Goal: Task Accomplishment & Management: Manage account settings

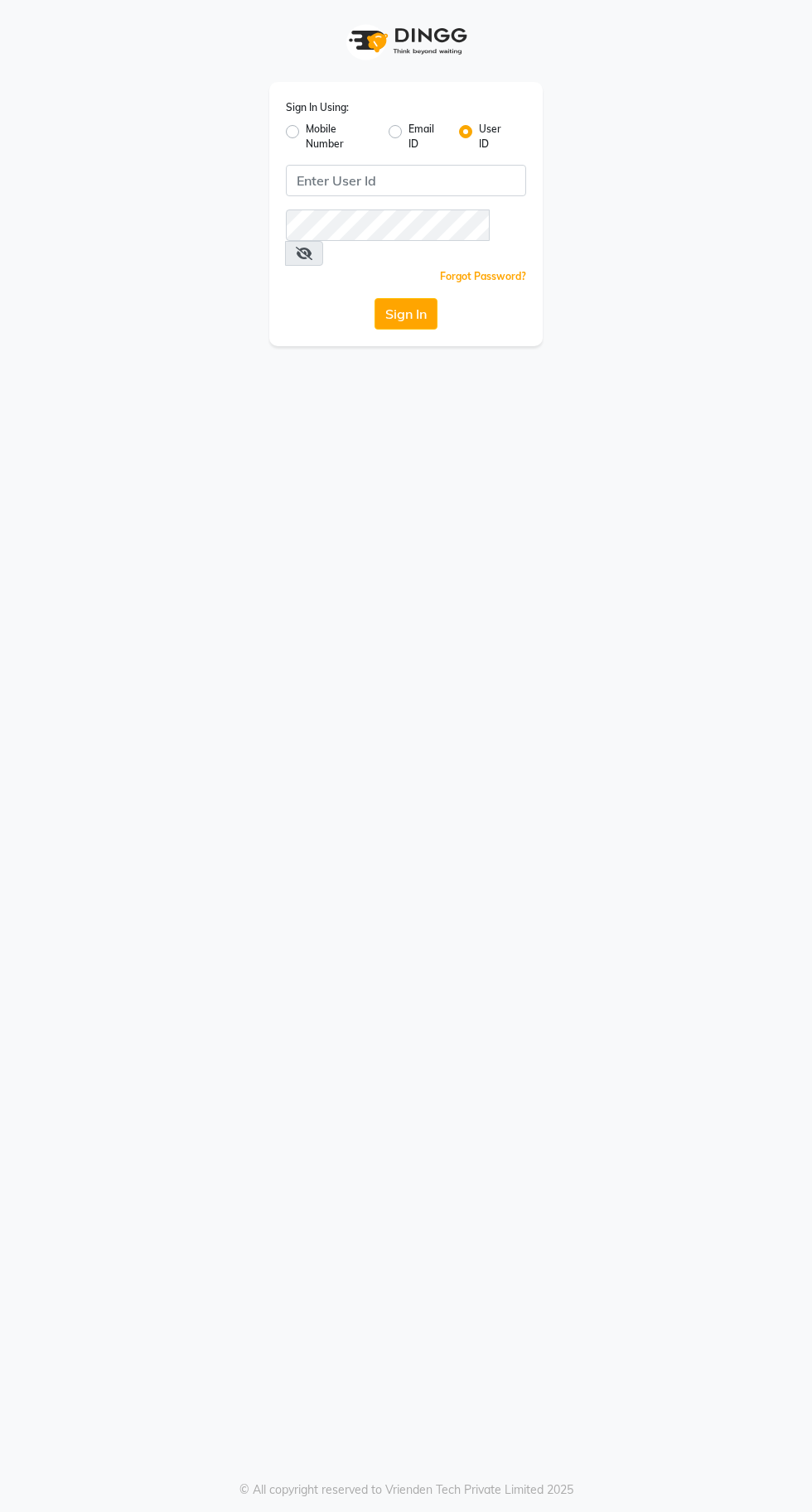
click at [305, 132] on label "Mobile Number" at bounding box center [340, 137] width 70 height 30
click at [305, 132] on input "Mobile Number" at bounding box center [310, 127] width 11 height 11
radio input "true"
radio input "false"
click at [440, 181] on input "Username" at bounding box center [433, 181] width 185 height 32
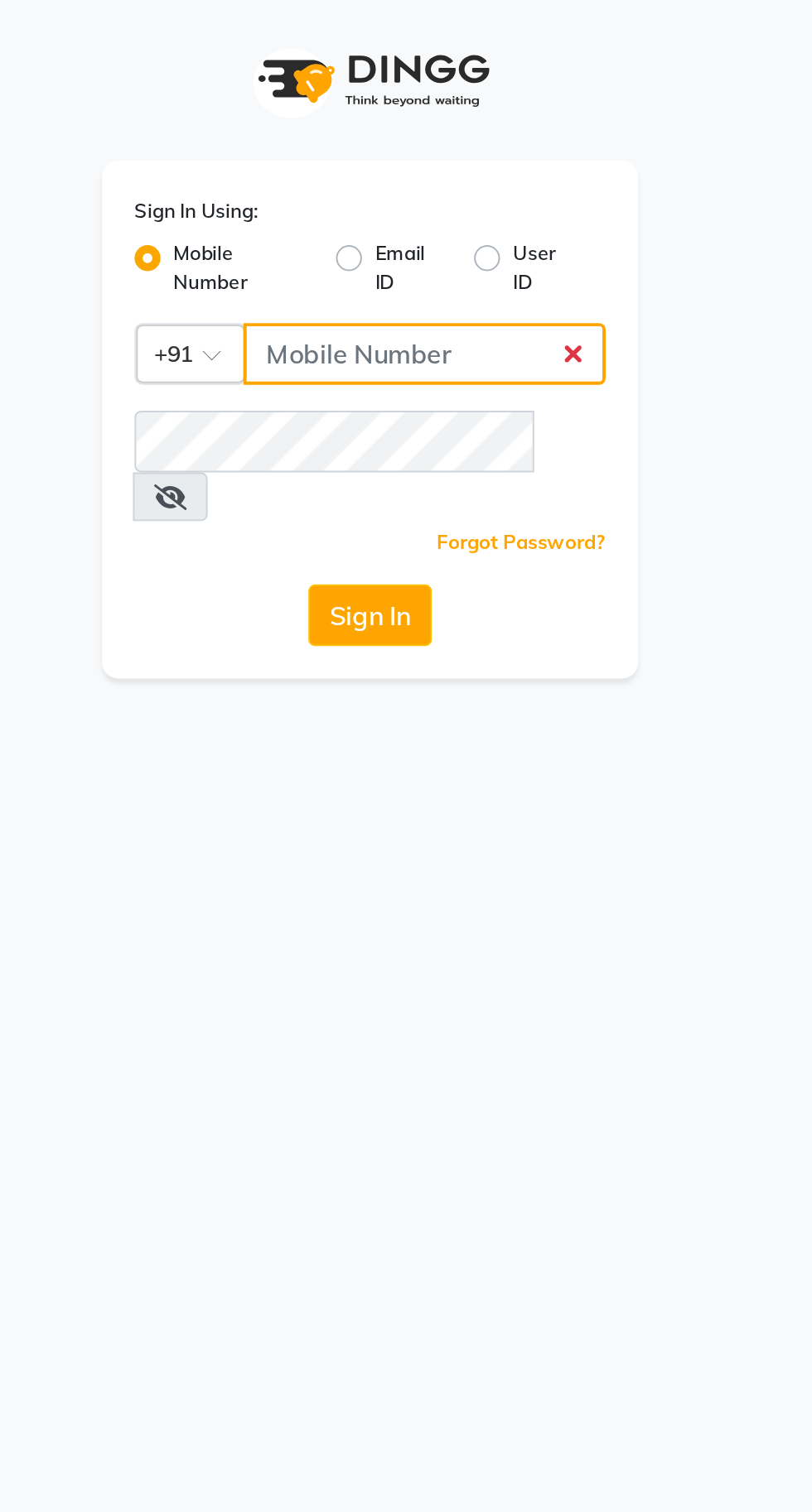
click at [425, 174] on input "Username" at bounding box center [433, 181] width 185 height 32
type input "8169837656"
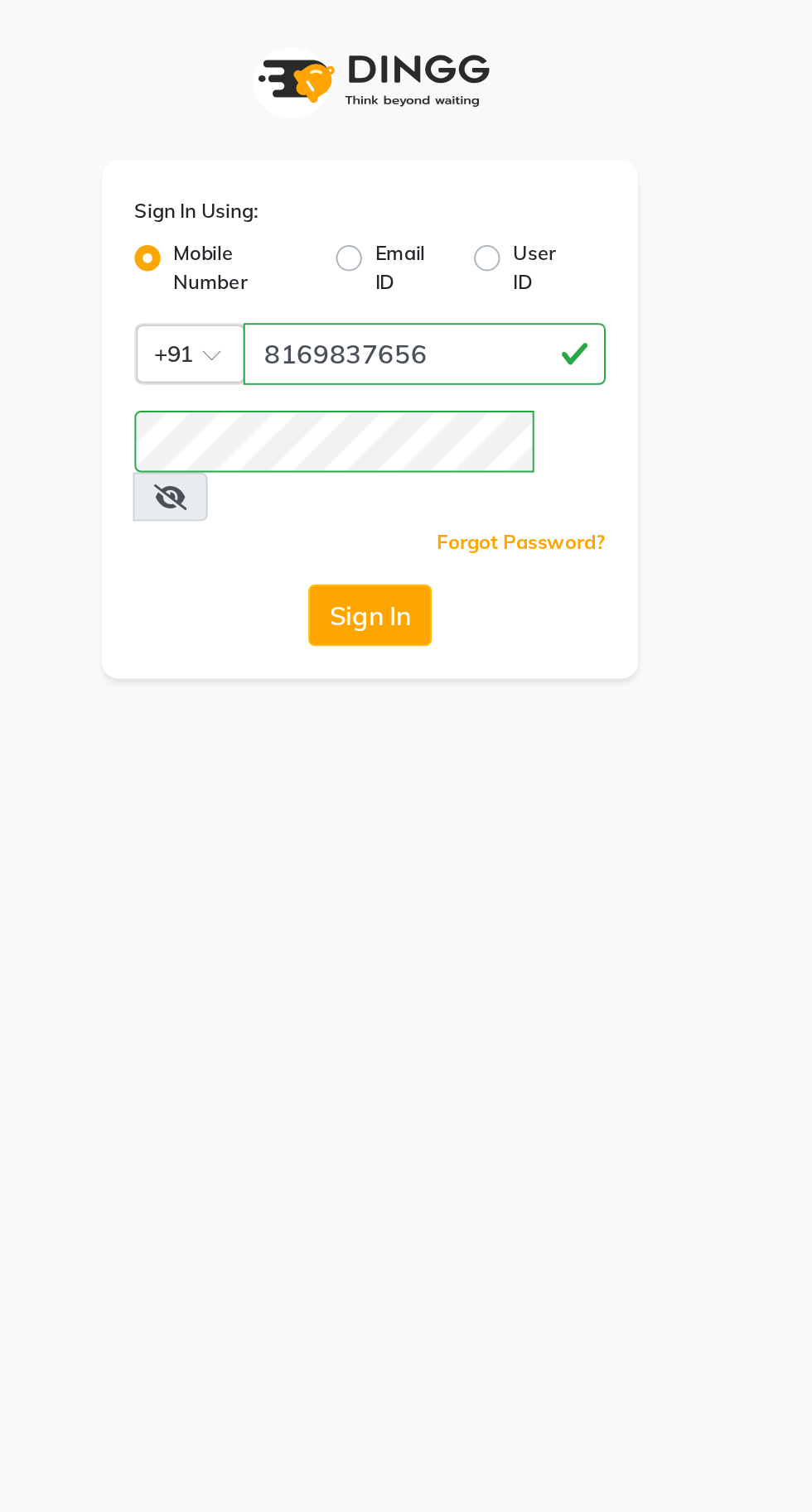
click at [409, 298] on button "Sign In" at bounding box center [405, 314] width 63 height 32
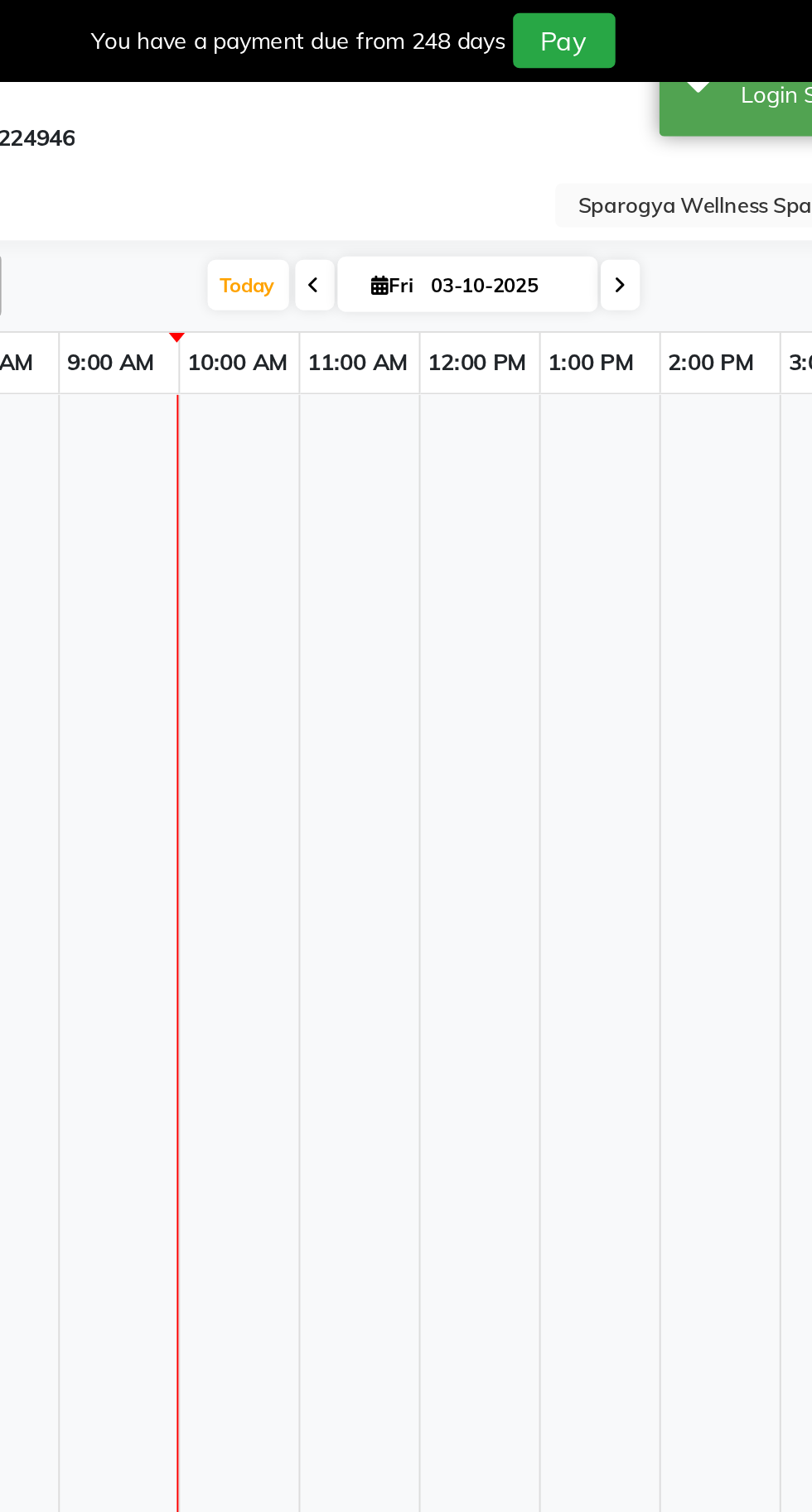
select select "en"
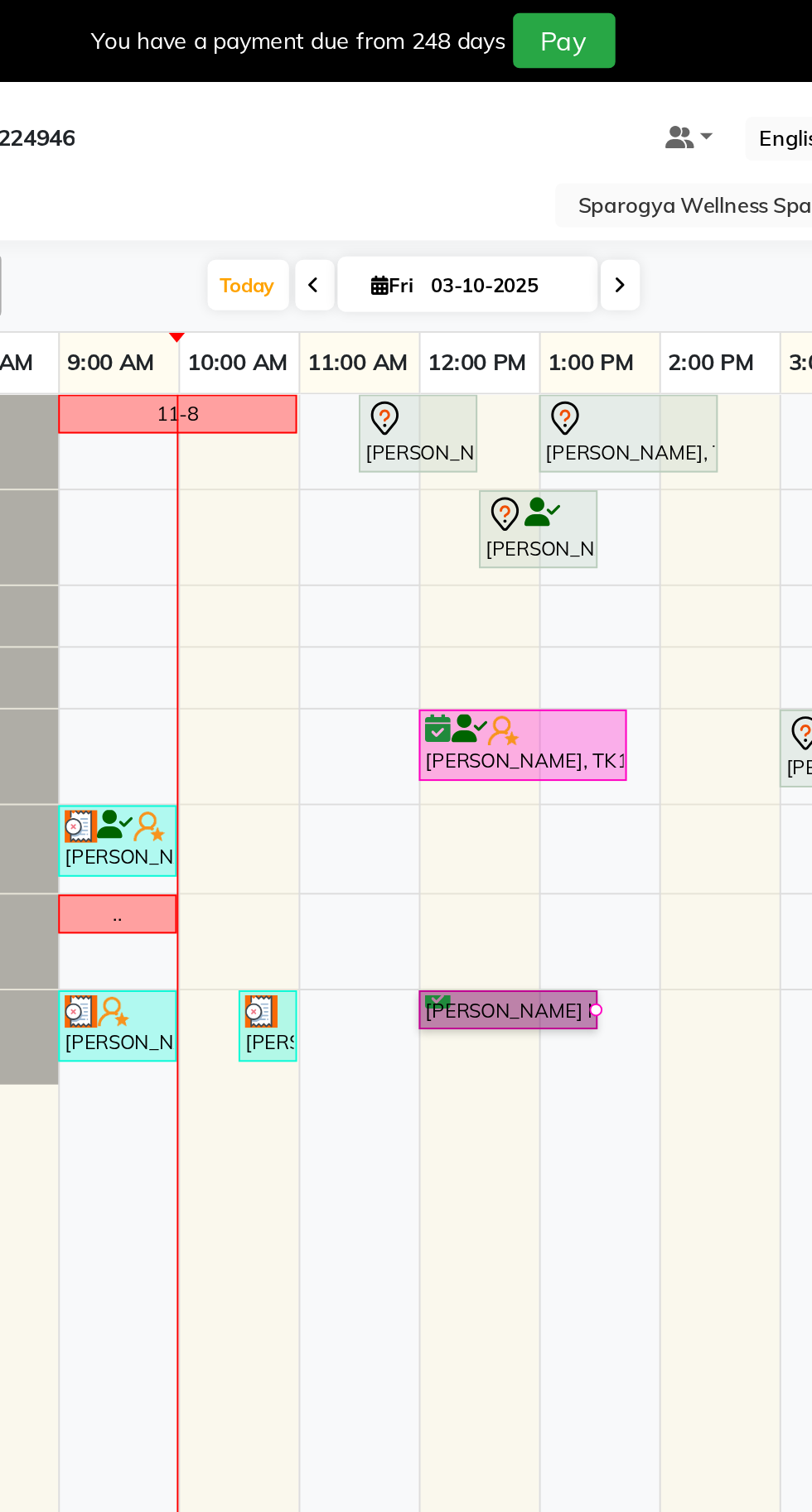
click at [490, 518] on link "[PERSON_NAME] M, TK11, 12:00 PM-01:30 PM, Swedish 90 Min" at bounding box center [476, 516] width 91 height 21
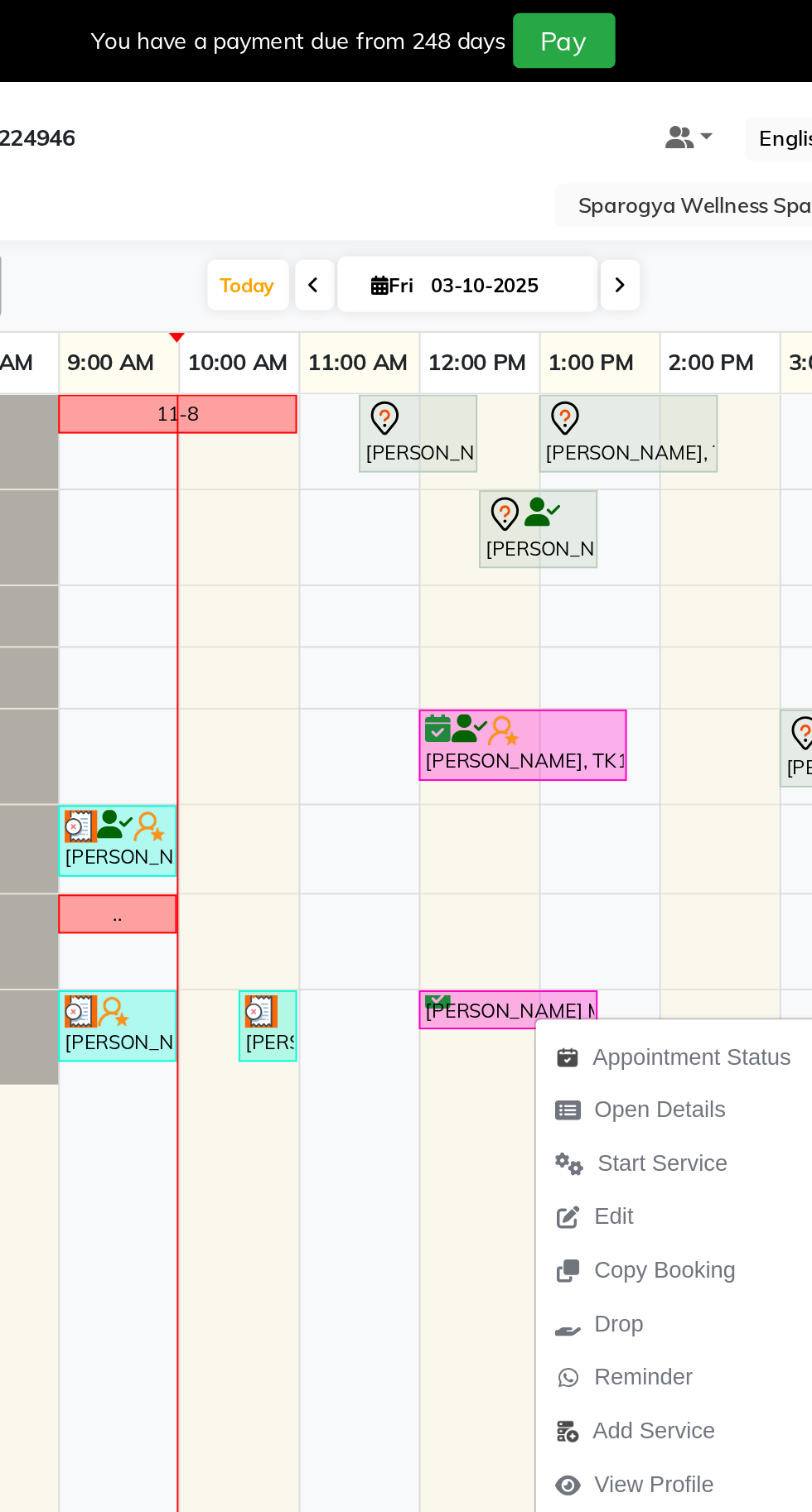
click at [557, 565] on span "Open Details" at bounding box center [554, 566] width 67 height 17
select select "6"
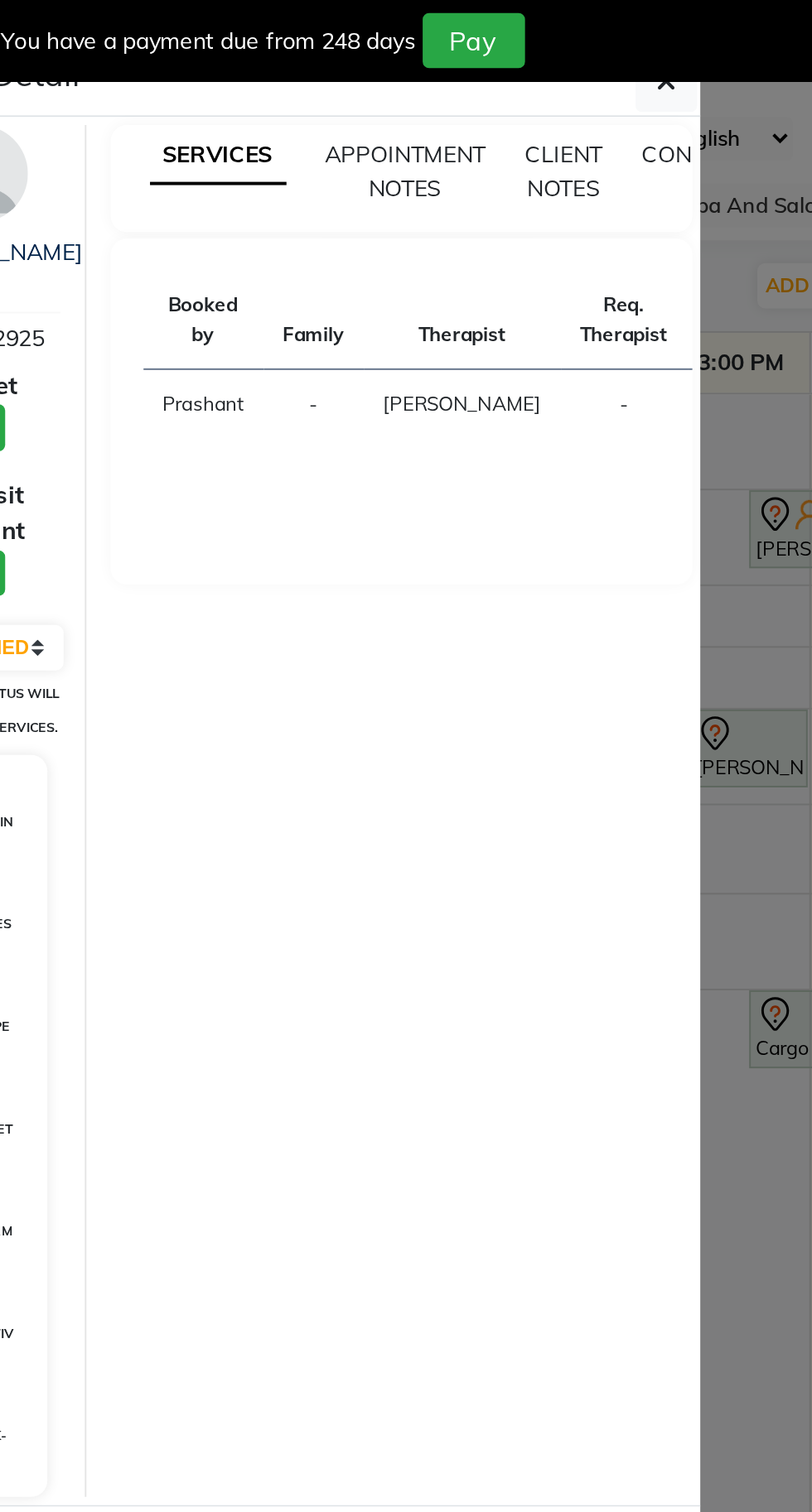
click at [613, 43] on button "button" at bounding box center [604, 42] width 32 height 32
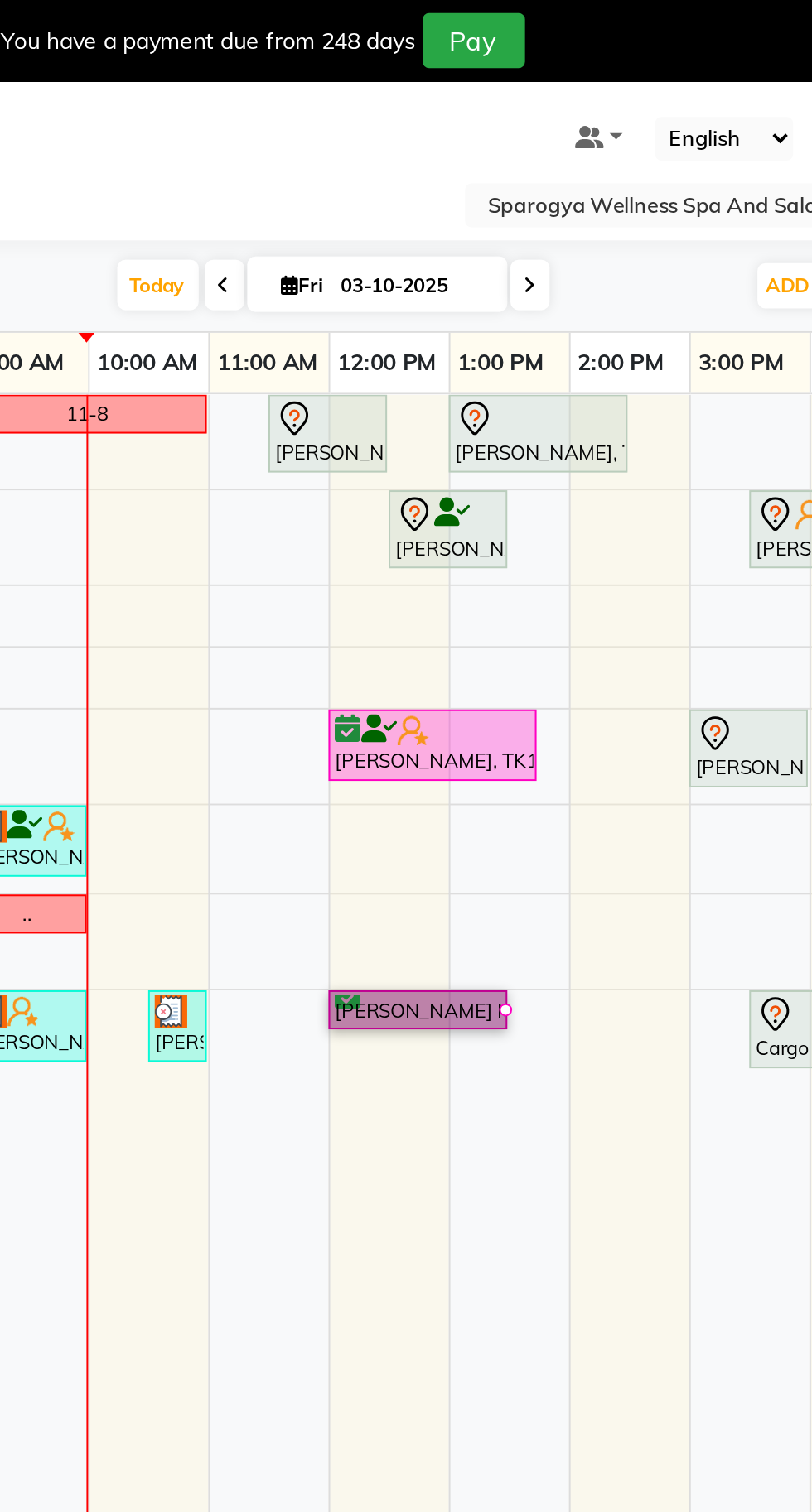
click at [496, 514] on link "[PERSON_NAME] M, TK11, 12:00 PM-01:30 PM, Swedish 90 Min" at bounding box center [476, 516] width 91 height 21
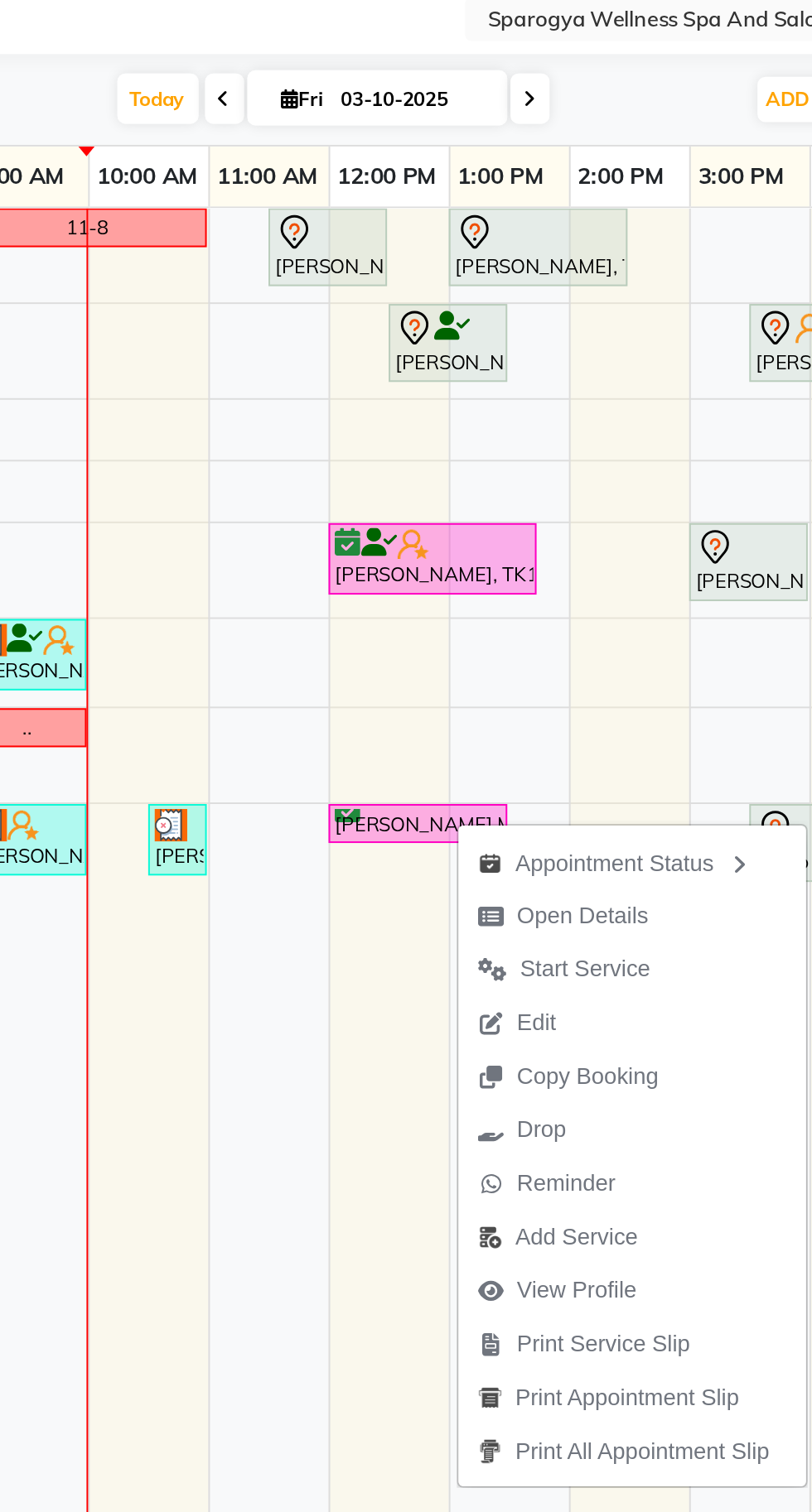
click at [567, 754] on span "View Profile" at bounding box center [557, 753] width 61 height 17
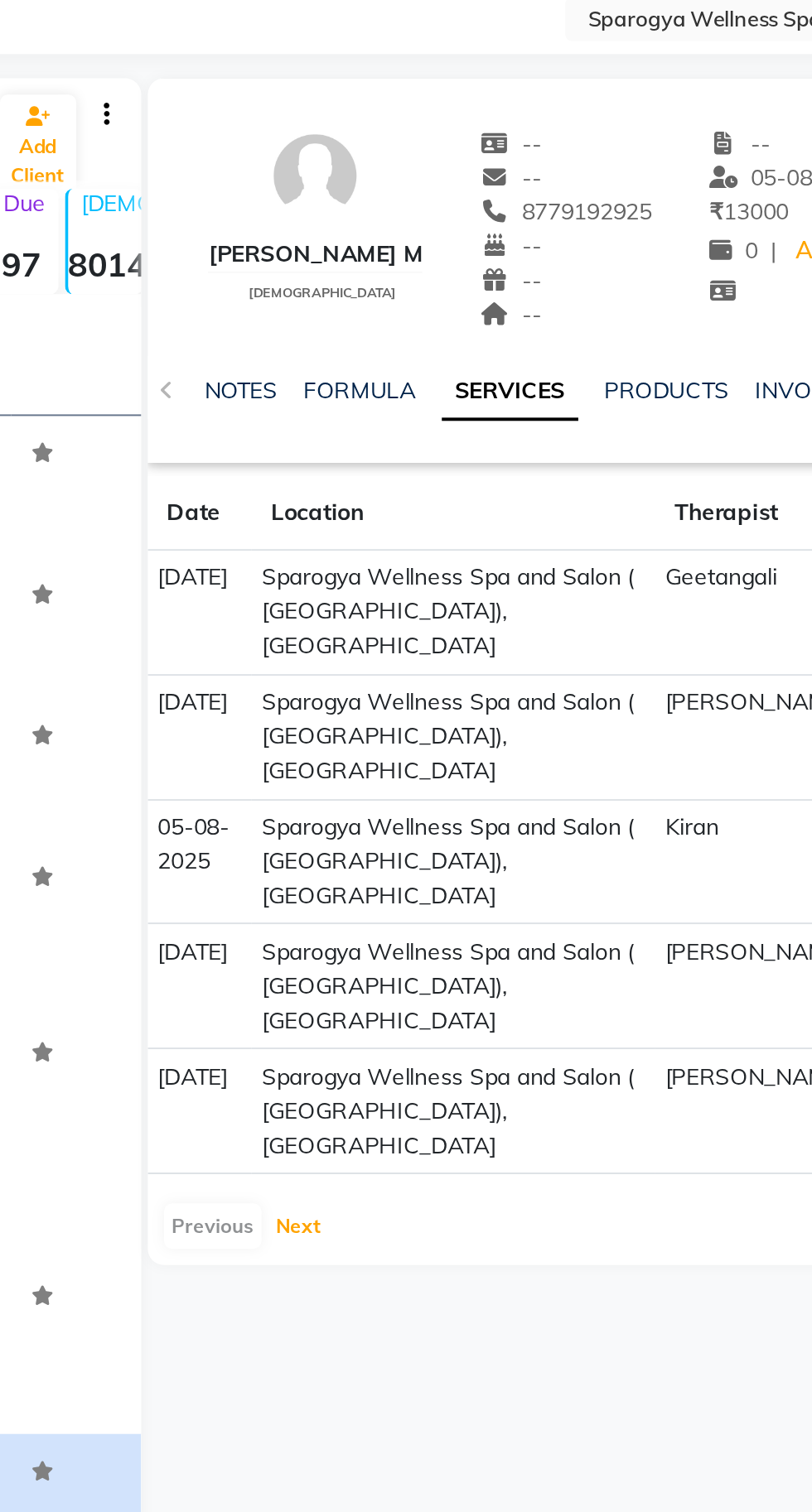
click at [360, 709] on button "Next" at bounding box center [365, 720] width 32 height 23
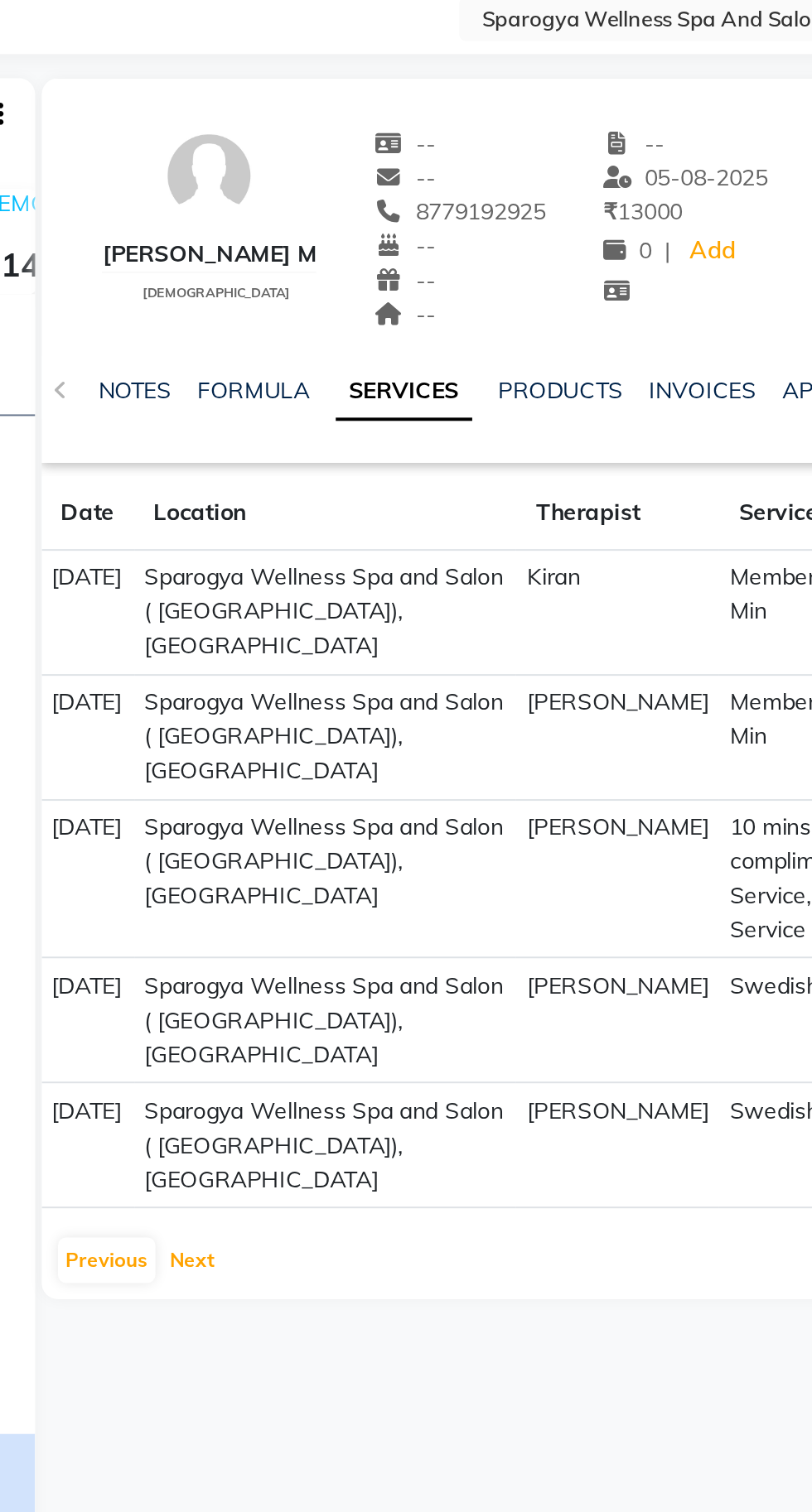
click at [368, 726] on button "Next" at bounding box center [365, 737] width 32 height 23
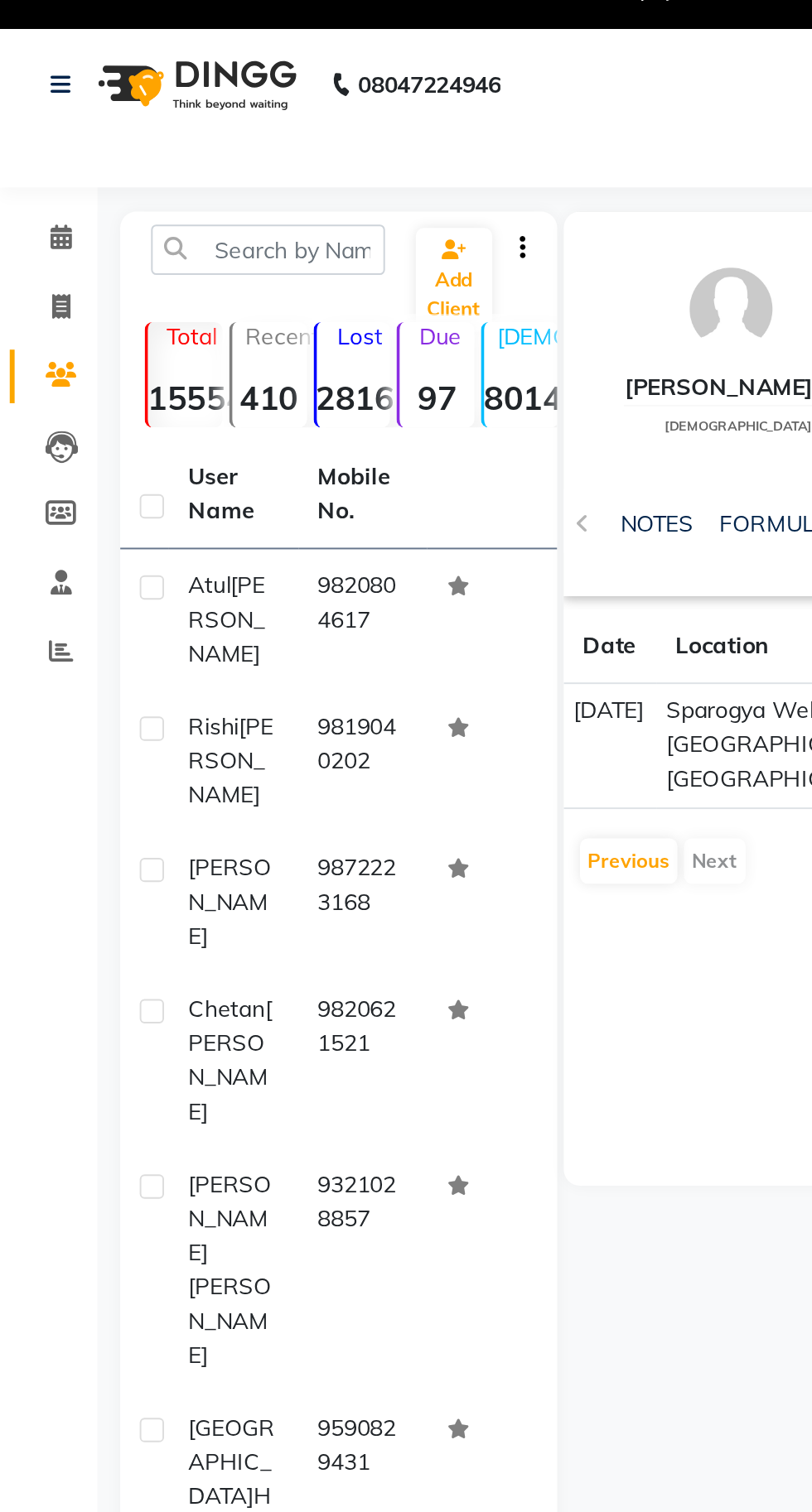
click at [73, 84] on img at bounding box center [99, 70] width 114 height 47
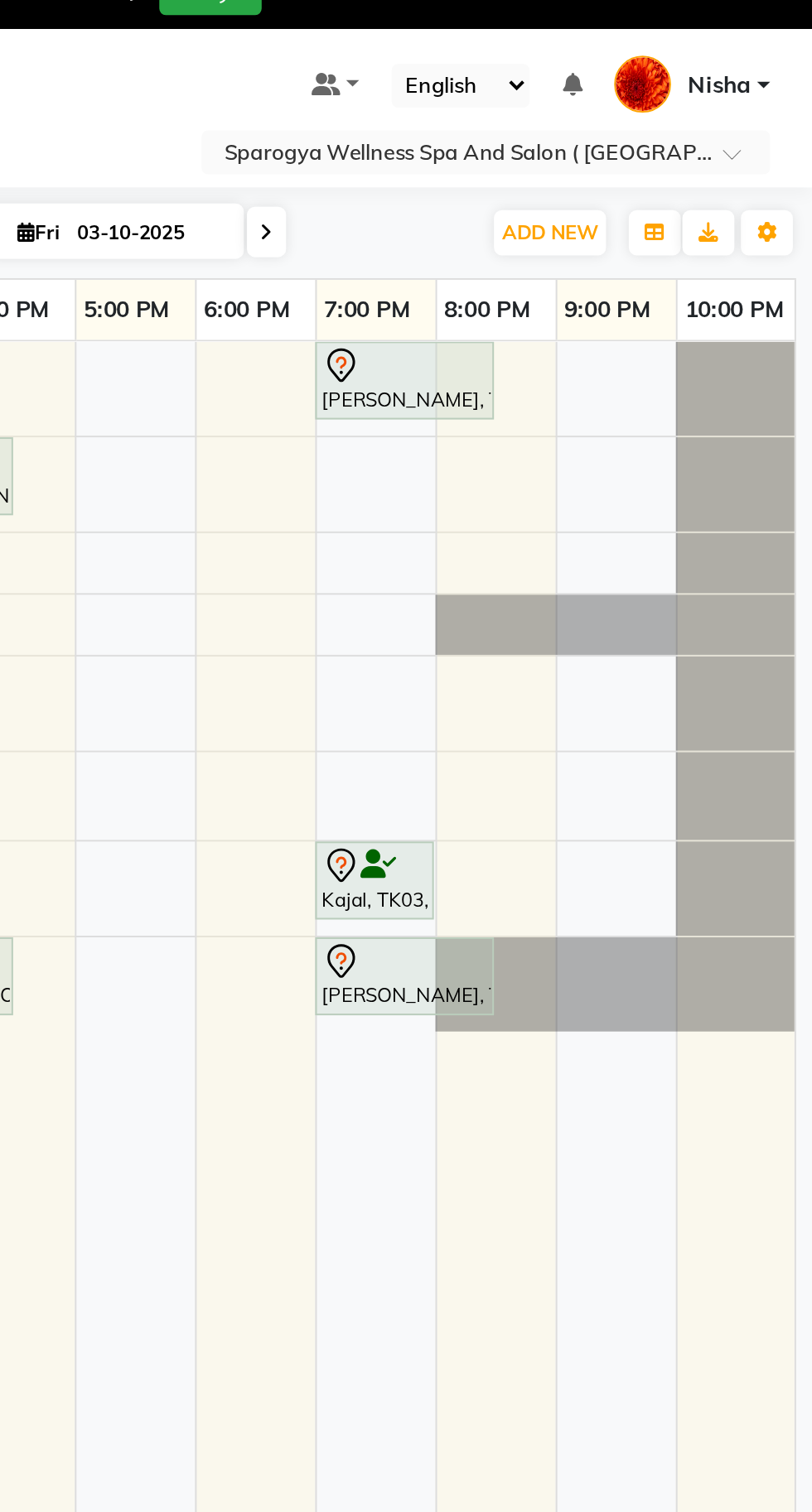
click at [776, 66] on span "Nisha" at bounding box center [764, 70] width 32 height 17
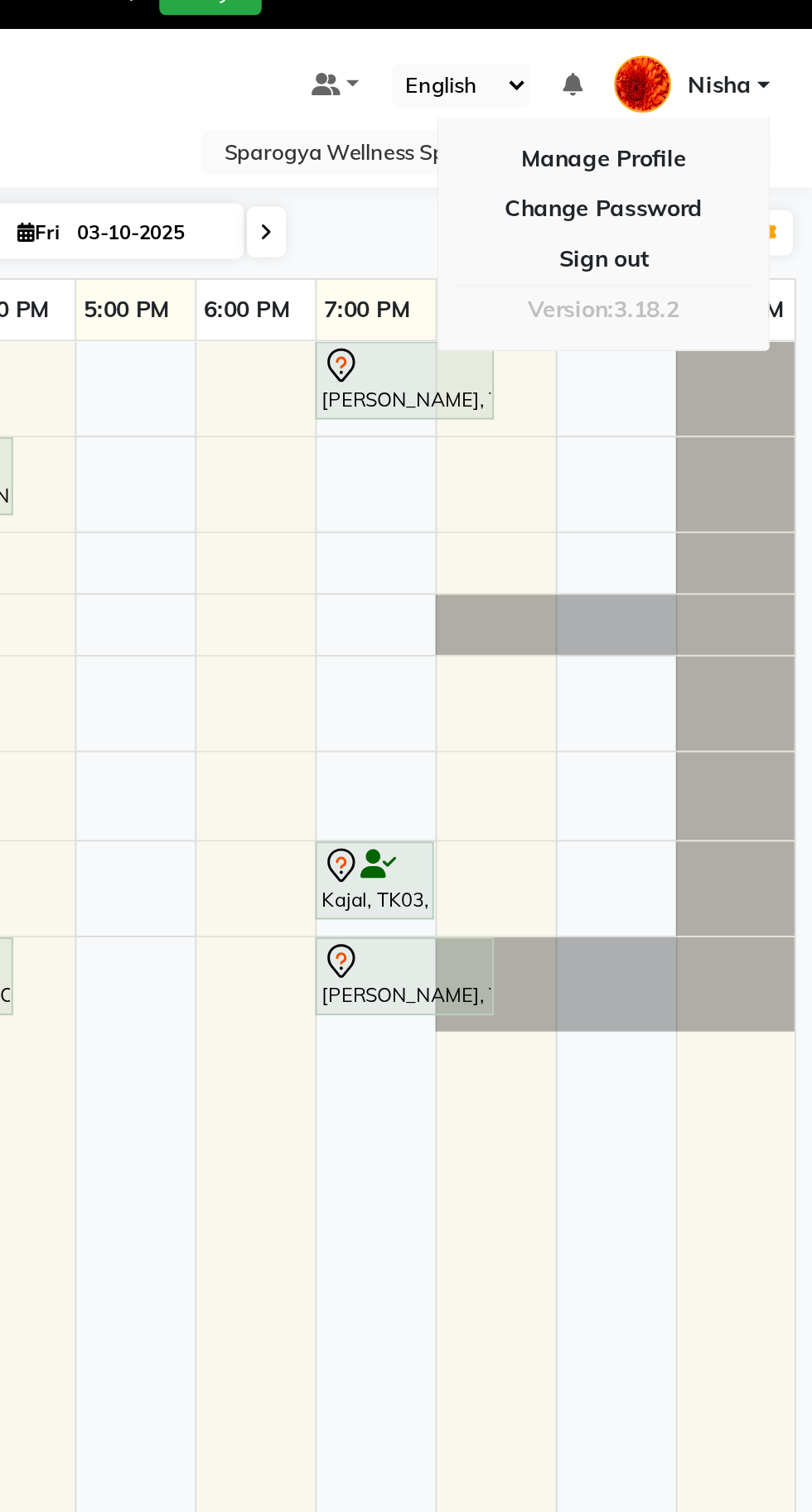
click at [745, 158] on link "Sign out" at bounding box center [705, 160] width 152 height 26
